Goal: Obtain resource: Download file/media

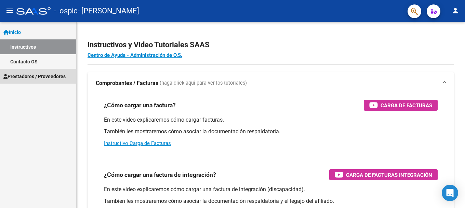
click at [55, 77] on span "Prestadores / Proveedores" at bounding box center [34, 77] width 62 height 8
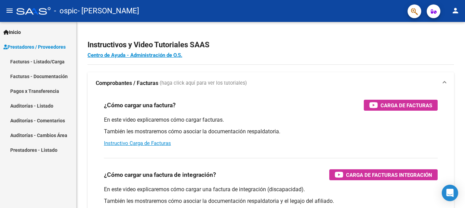
click at [55, 62] on link "Facturas - Listado/Carga" at bounding box center [38, 61] width 76 height 15
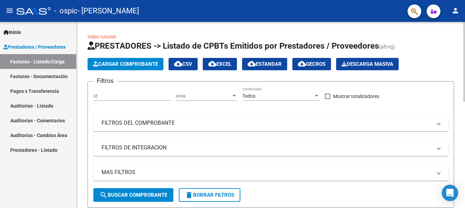
click at [212, 135] on div "Filtros Id Area Area Todos Confirmado Mostrar totalizadores FILTROS DEL COMPROB…" at bounding box center [270, 137] width 355 height 101
click at [212, 139] on mat-expansion-panel-header "FILTROS DE INTEGRACION" at bounding box center [270, 147] width 355 height 16
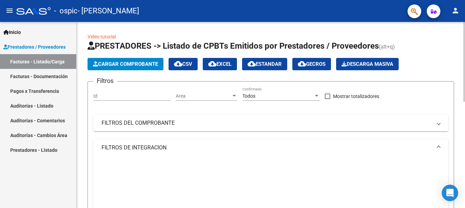
scroll to position [14, 0]
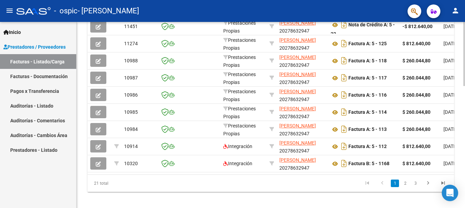
scroll to position [353, 0]
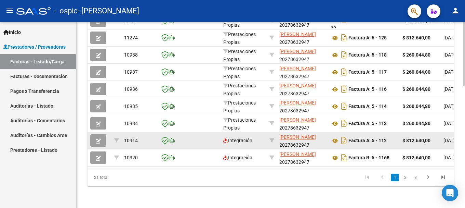
click at [98, 138] on icon "button" at bounding box center [98, 140] width 5 height 5
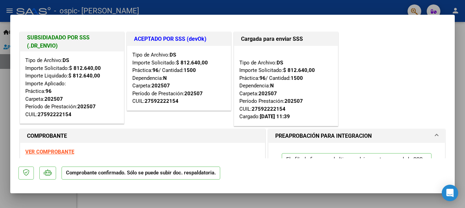
click at [37, 152] on strong "VER COMPROBANTE" at bounding box center [49, 151] width 49 height 6
click at [400, 9] on div at bounding box center [232, 104] width 465 height 208
type input "$ 0,00"
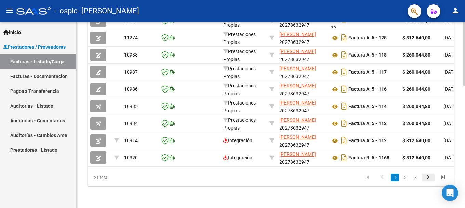
click at [429, 176] on icon "go to next page" at bounding box center [428, 178] width 9 height 8
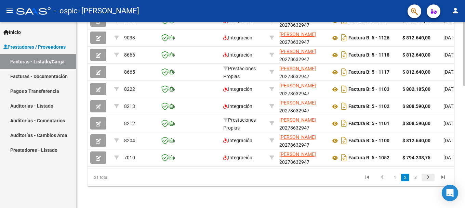
click at [429, 176] on icon "go to next page" at bounding box center [428, 178] width 9 height 8
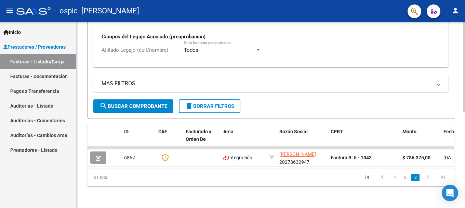
scroll to position [199, 0]
click at [382, 176] on icon "go to previous page" at bounding box center [382, 178] width 9 height 8
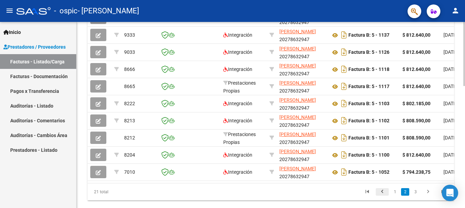
scroll to position [353, 0]
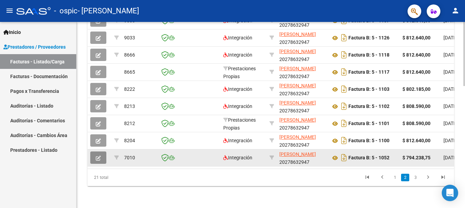
click at [99, 155] on icon "button" at bounding box center [98, 157] width 5 height 5
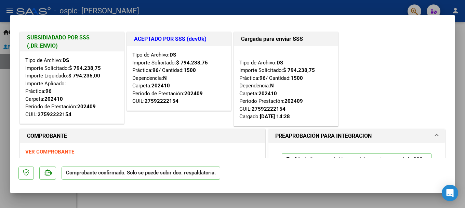
click at [215, 130] on div "COMPROBANTE" at bounding box center [142, 136] width 245 height 14
click at [42, 152] on strong "VER COMPROBANTE" at bounding box center [49, 151] width 49 height 6
click at [362, 8] on div at bounding box center [232, 104] width 465 height 208
type input "$ 0,00"
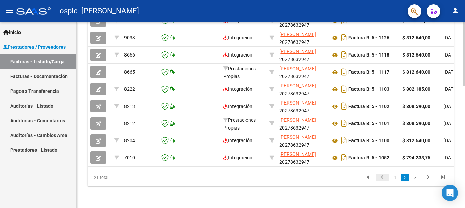
click at [381, 177] on icon "go to previous page" at bounding box center [382, 178] width 9 height 8
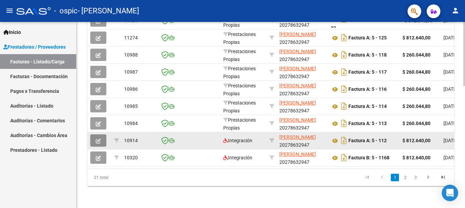
click at [99, 138] on icon "button" at bounding box center [98, 140] width 5 height 5
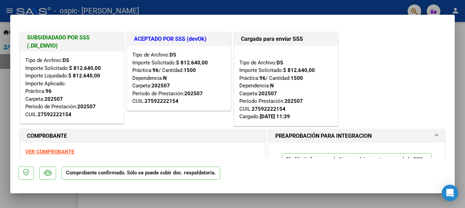
click at [33, 151] on strong "VER COMPROBANTE" at bounding box center [49, 151] width 49 height 6
click at [315, 4] on div at bounding box center [232, 104] width 465 height 208
type input "$ 0,00"
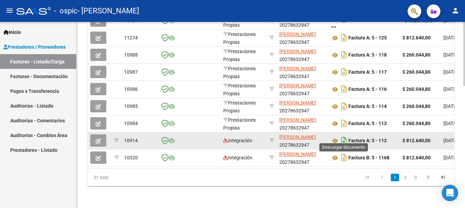
click at [343, 135] on icon "Descargar documento" at bounding box center [344, 140] width 9 height 11
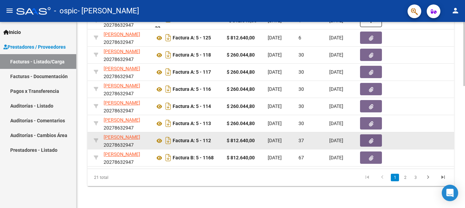
scroll to position [0, 205]
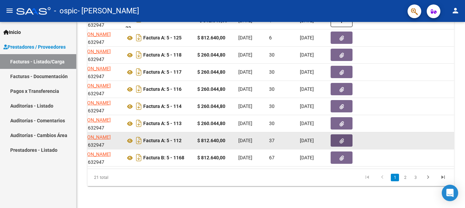
click at [343, 138] on icon "button" at bounding box center [342, 140] width 4 height 5
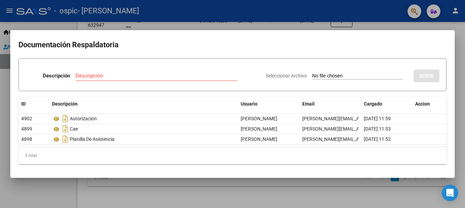
drag, startPoint x: 343, startPoint y: 135, endPoint x: 230, endPoint y: 165, distance: 116.7
click at [230, 165] on mat-dialog-content "Documentación Respaldatoria Descripción Descripción Seleccionar Archivo SUBIR I…" at bounding box center [232, 103] width 445 height 131
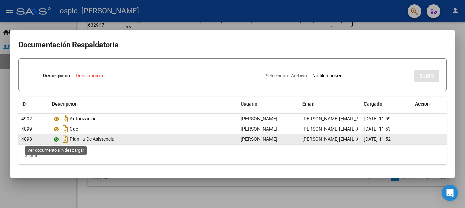
click at [57, 139] on icon at bounding box center [56, 139] width 9 height 8
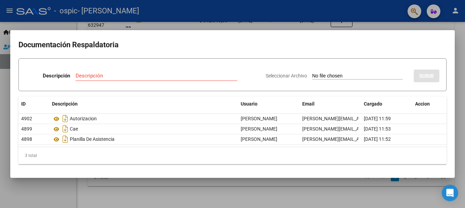
click at [307, 23] on div at bounding box center [232, 104] width 465 height 208
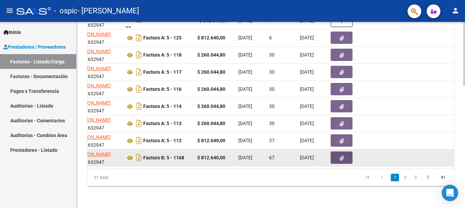
click at [340, 155] on icon "button" at bounding box center [342, 157] width 4 height 5
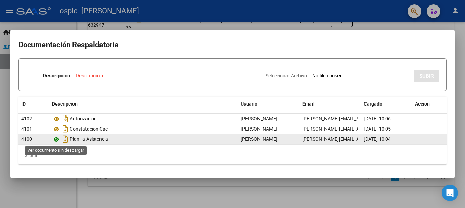
click at [56, 139] on icon at bounding box center [56, 139] width 9 height 8
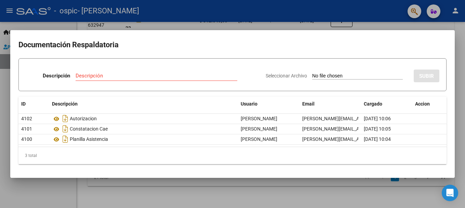
click at [390, 26] on div at bounding box center [232, 104] width 465 height 208
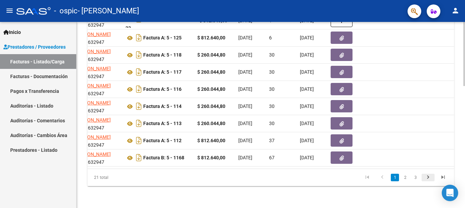
click at [428, 175] on icon "go to next page" at bounding box center [428, 178] width 9 height 8
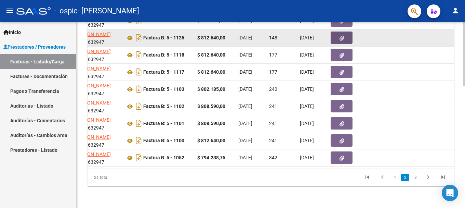
click at [341, 36] on icon "button" at bounding box center [342, 38] width 4 height 5
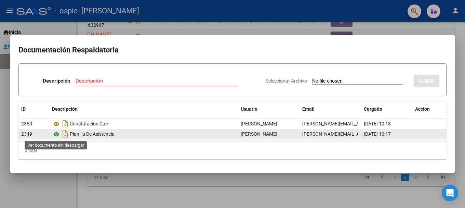
click at [56, 134] on icon at bounding box center [56, 134] width 9 height 8
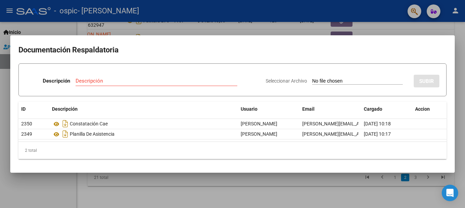
click at [393, 27] on div at bounding box center [232, 104] width 465 height 208
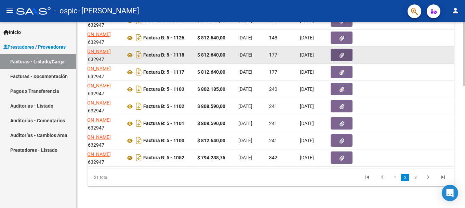
click at [341, 53] on icon "button" at bounding box center [342, 55] width 4 height 5
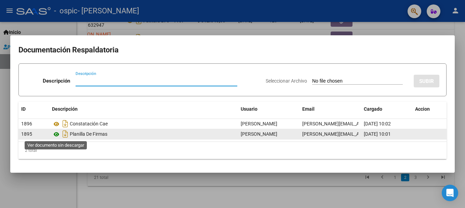
click at [57, 133] on icon at bounding box center [56, 134] width 9 height 8
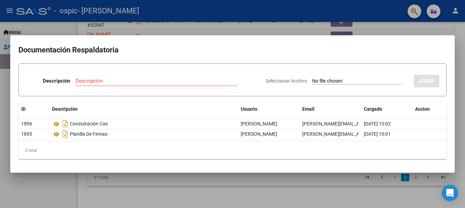
click at [280, 16] on div at bounding box center [232, 104] width 465 height 208
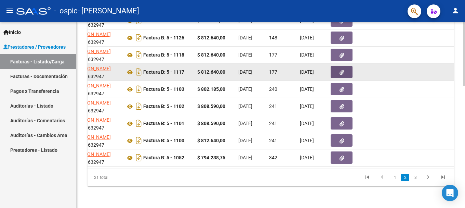
click at [342, 70] on icon "button" at bounding box center [342, 72] width 4 height 5
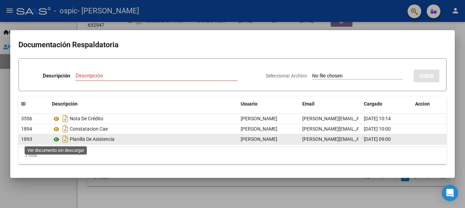
click at [56, 138] on icon at bounding box center [56, 139] width 9 height 8
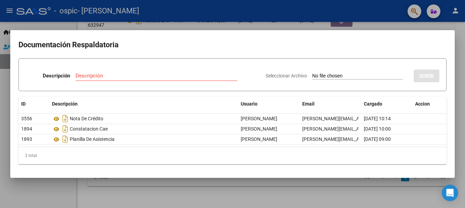
click at [347, 10] on div at bounding box center [232, 104] width 465 height 208
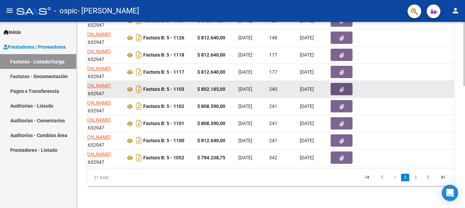
click at [342, 87] on icon "button" at bounding box center [342, 89] width 4 height 5
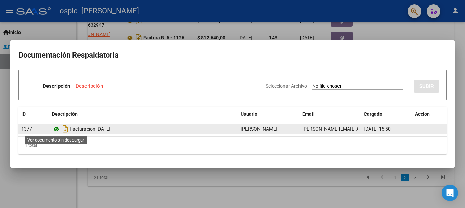
click at [57, 128] on icon at bounding box center [56, 129] width 9 height 8
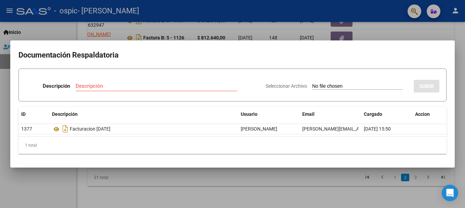
click at [393, 33] on div at bounding box center [232, 104] width 465 height 208
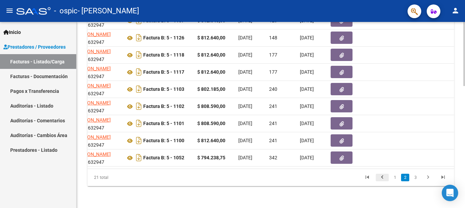
click at [383, 175] on icon "go to previous page" at bounding box center [382, 178] width 9 height 8
